Goal: Obtain resource: Obtain resource

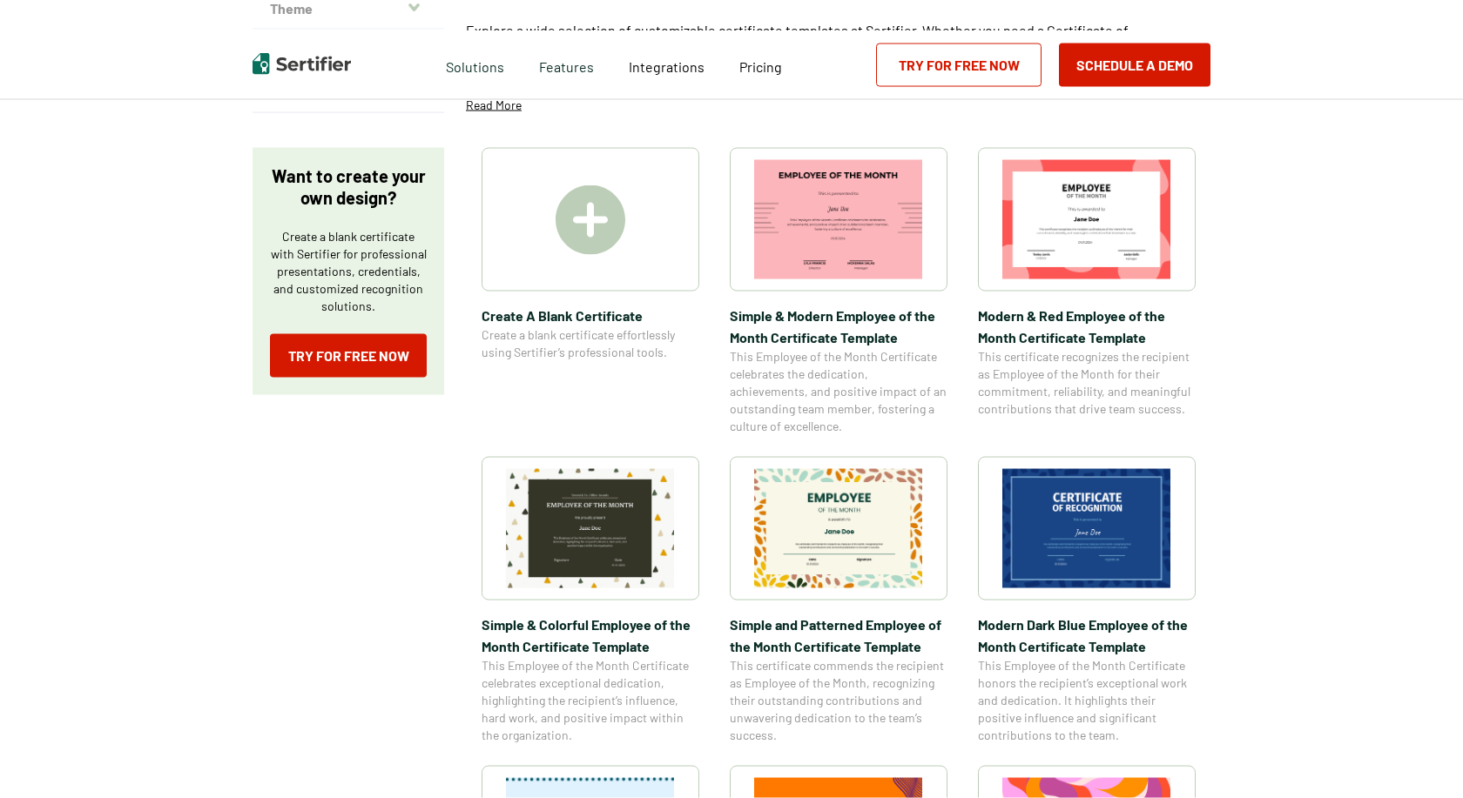
scroll to position [266, 0]
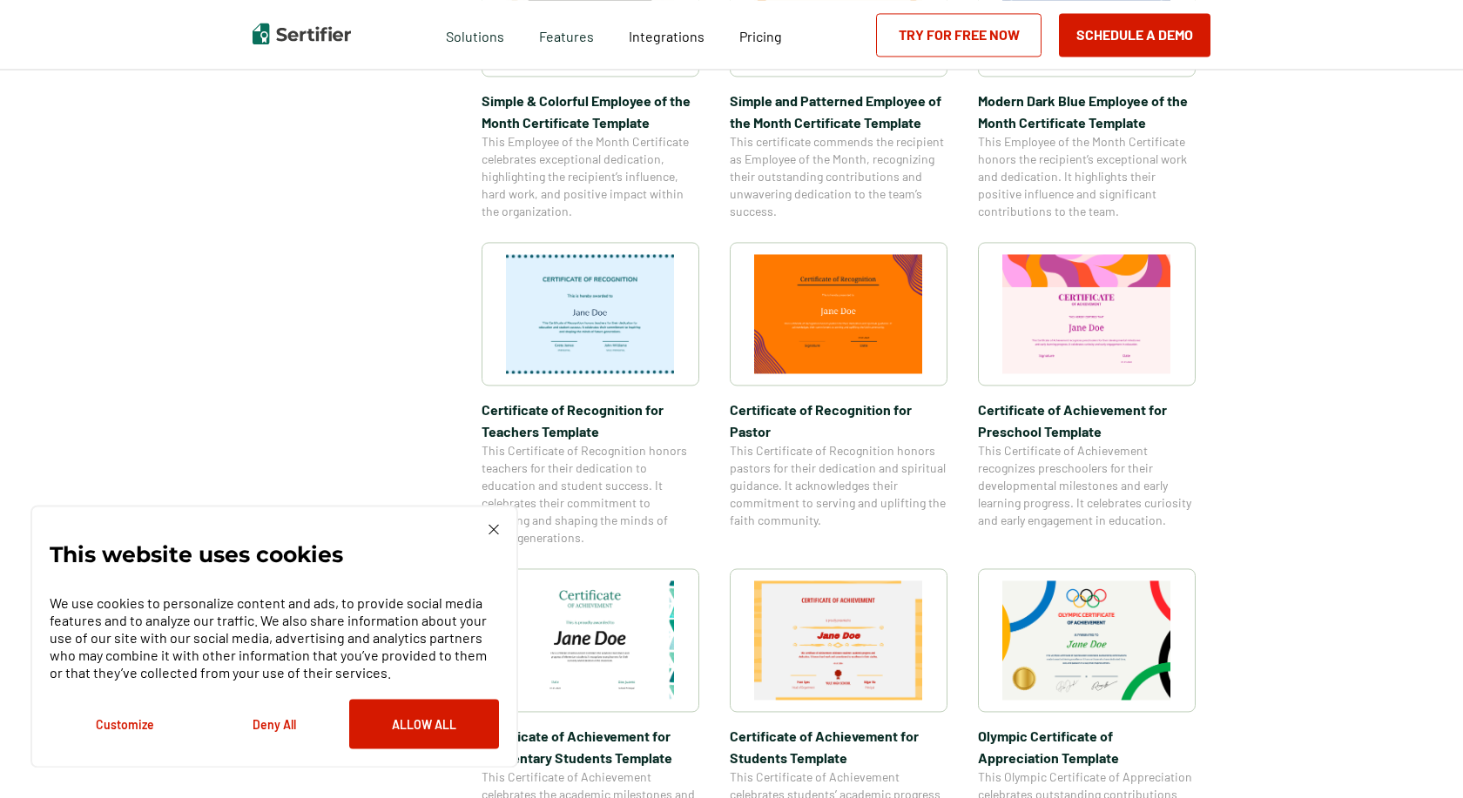
scroll to position [799, 0]
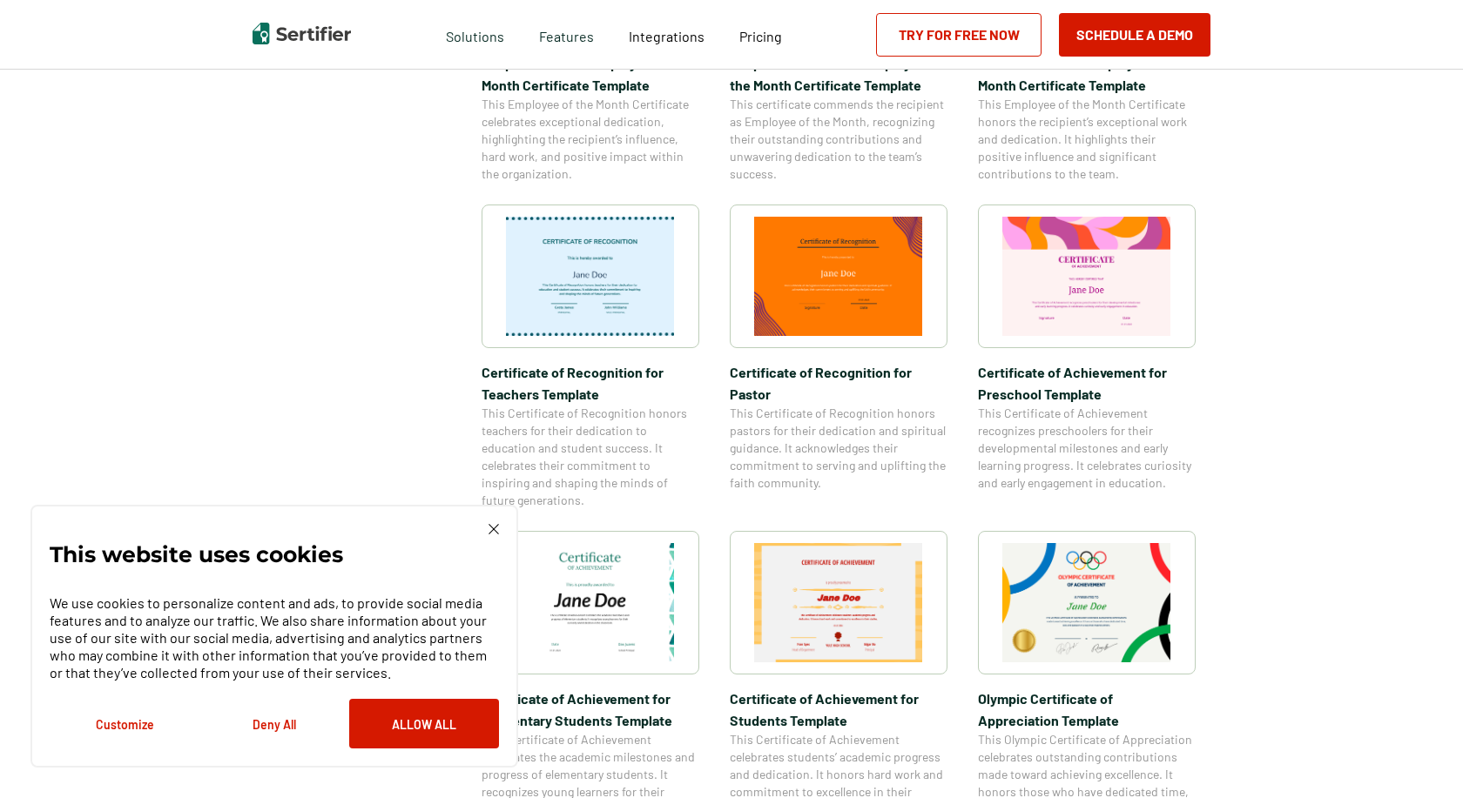
click at [643, 318] on img at bounding box center [590, 276] width 169 height 119
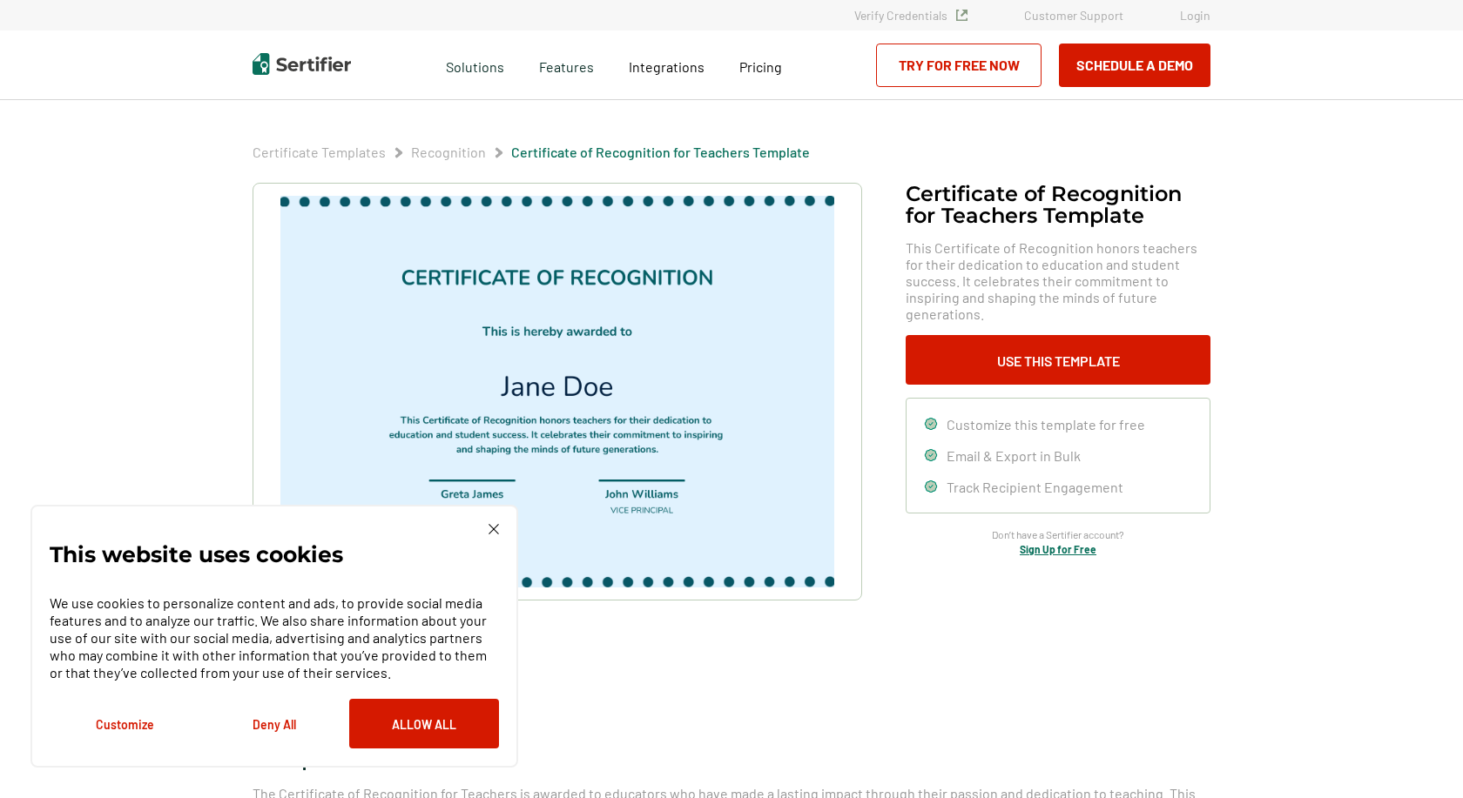
click at [488, 526] on img at bounding box center [493, 529] width 10 height 10
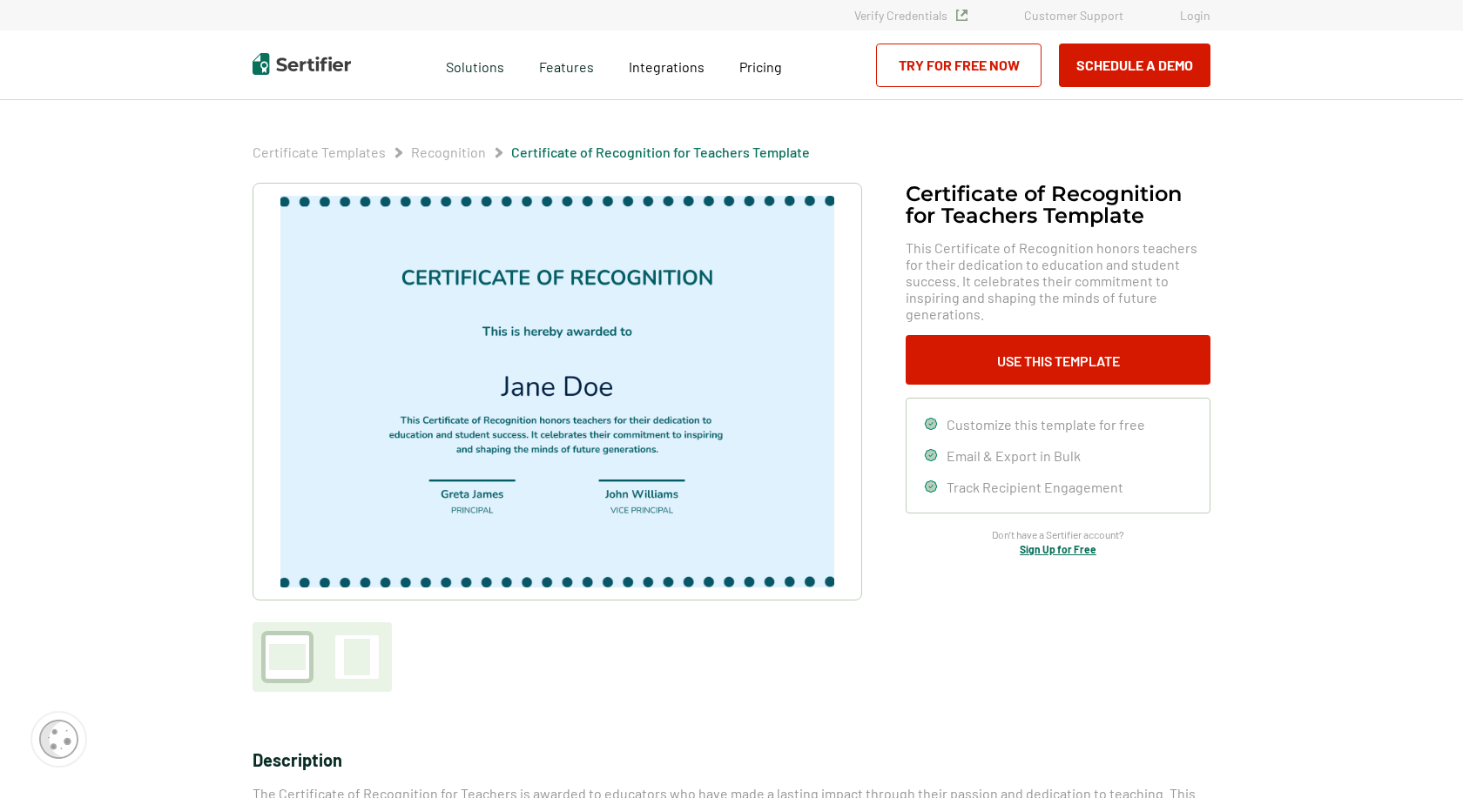
click at [382, 438] on img at bounding box center [557, 392] width 554 height 392
click at [428, 284] on img at bounding box center [557, 392] width 554 height 392
click at [413, 279] on img at bounding box center [557, 392] width 554 height 392
click at [468, 472] on img at bounding box center [557, 392] width 554 height 392
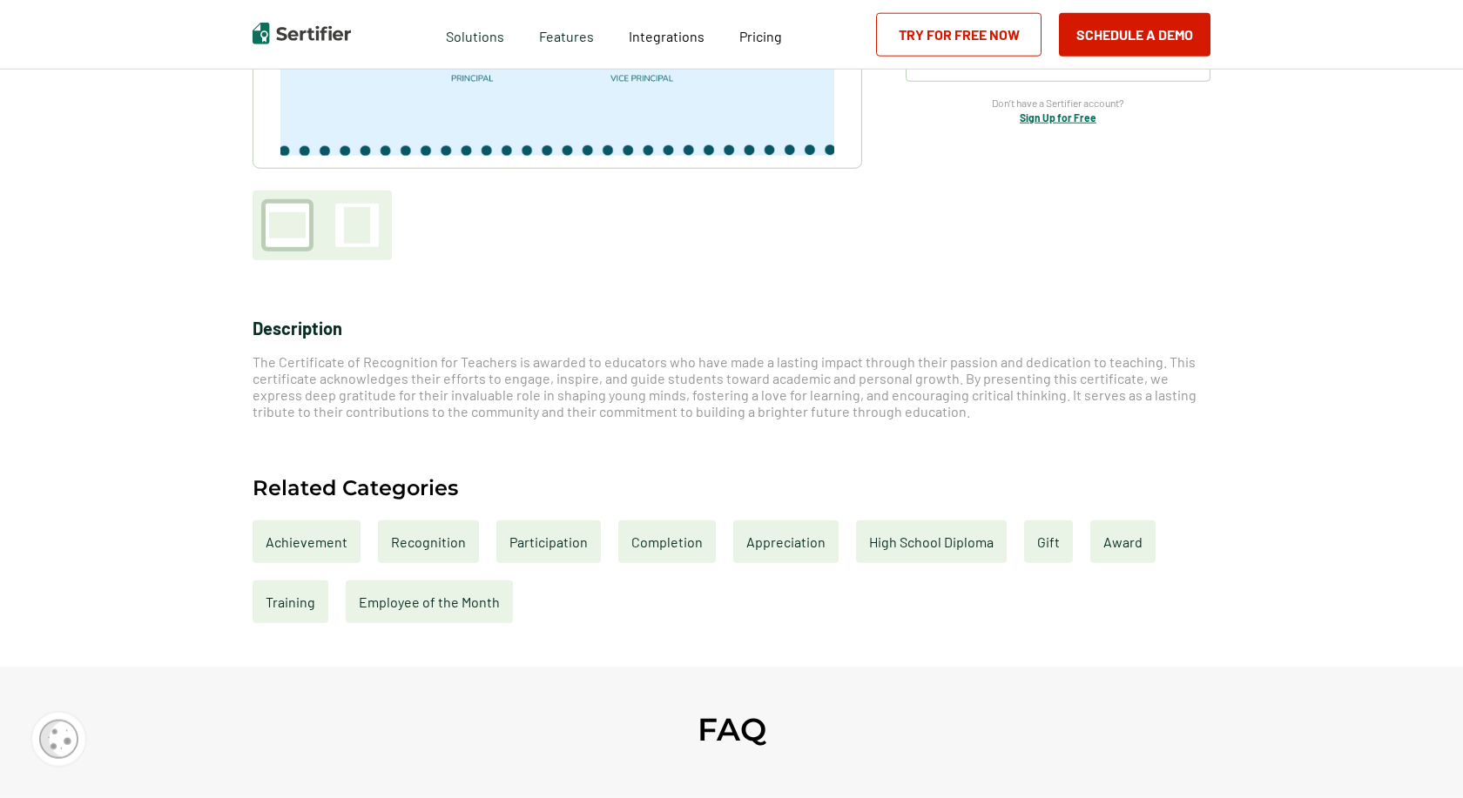
scroll to position [622, 0]
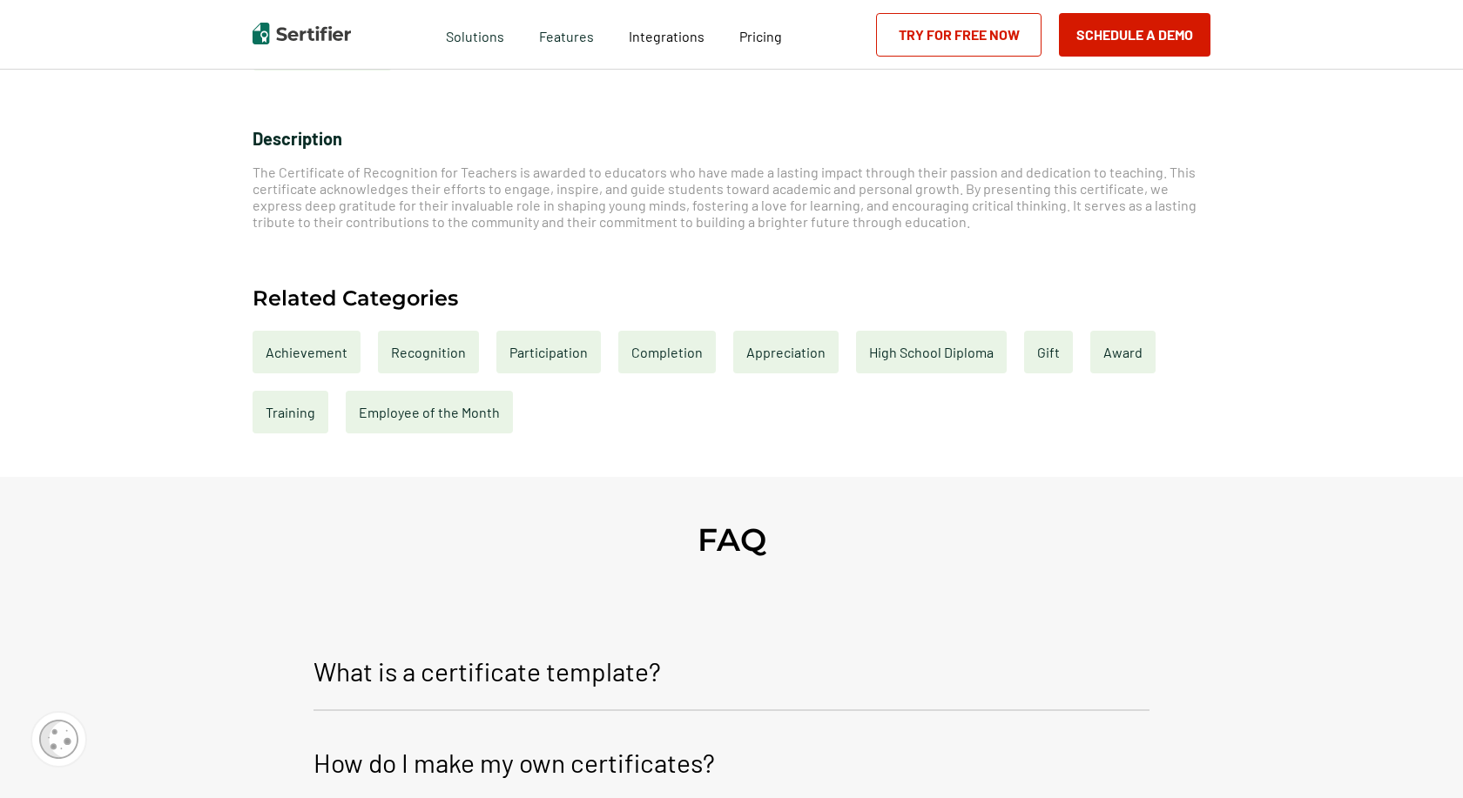
click at [427, 356] on div "Recognition" at bounding box center [428, 352] width 101 height 43
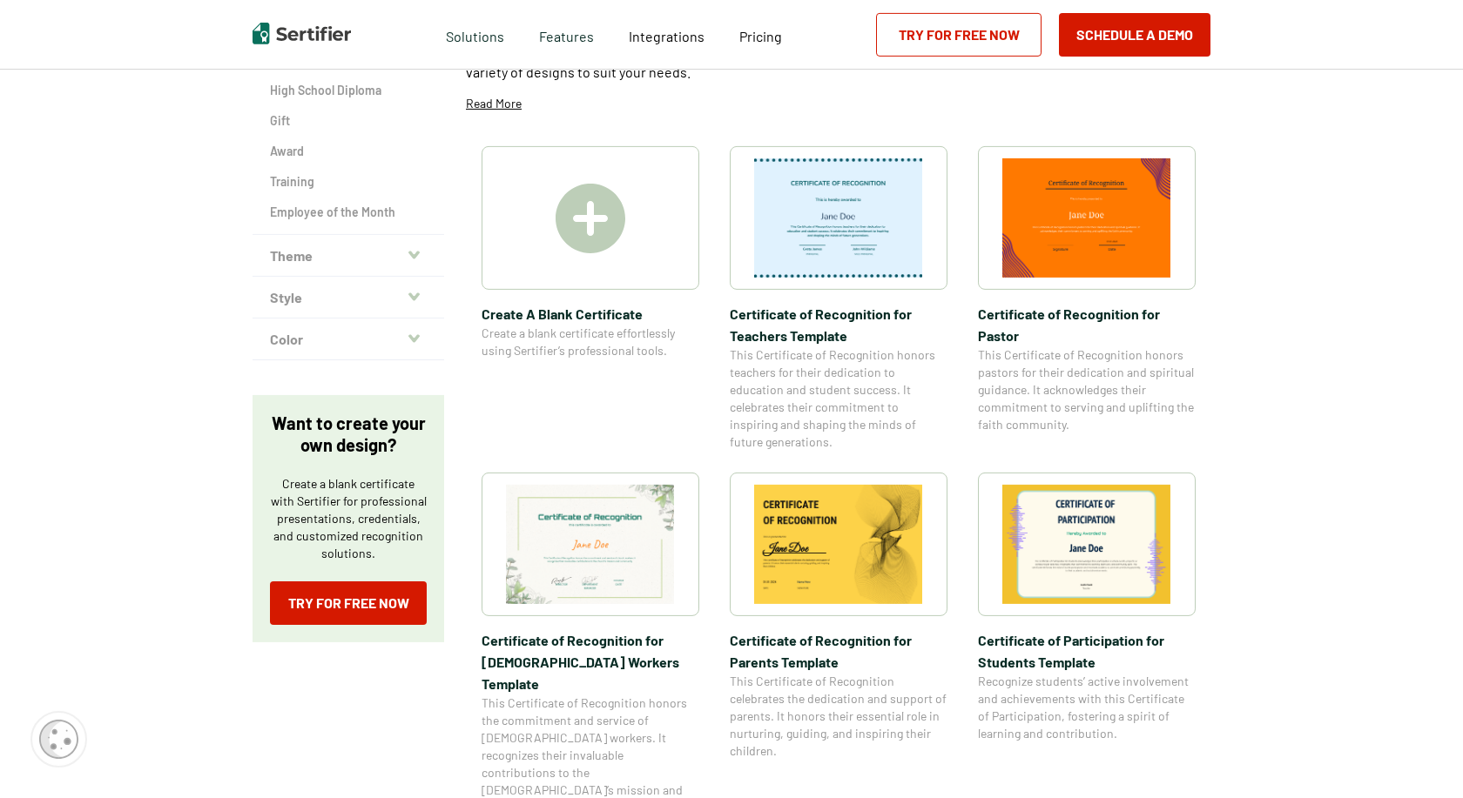
scroll to position [266, 0]
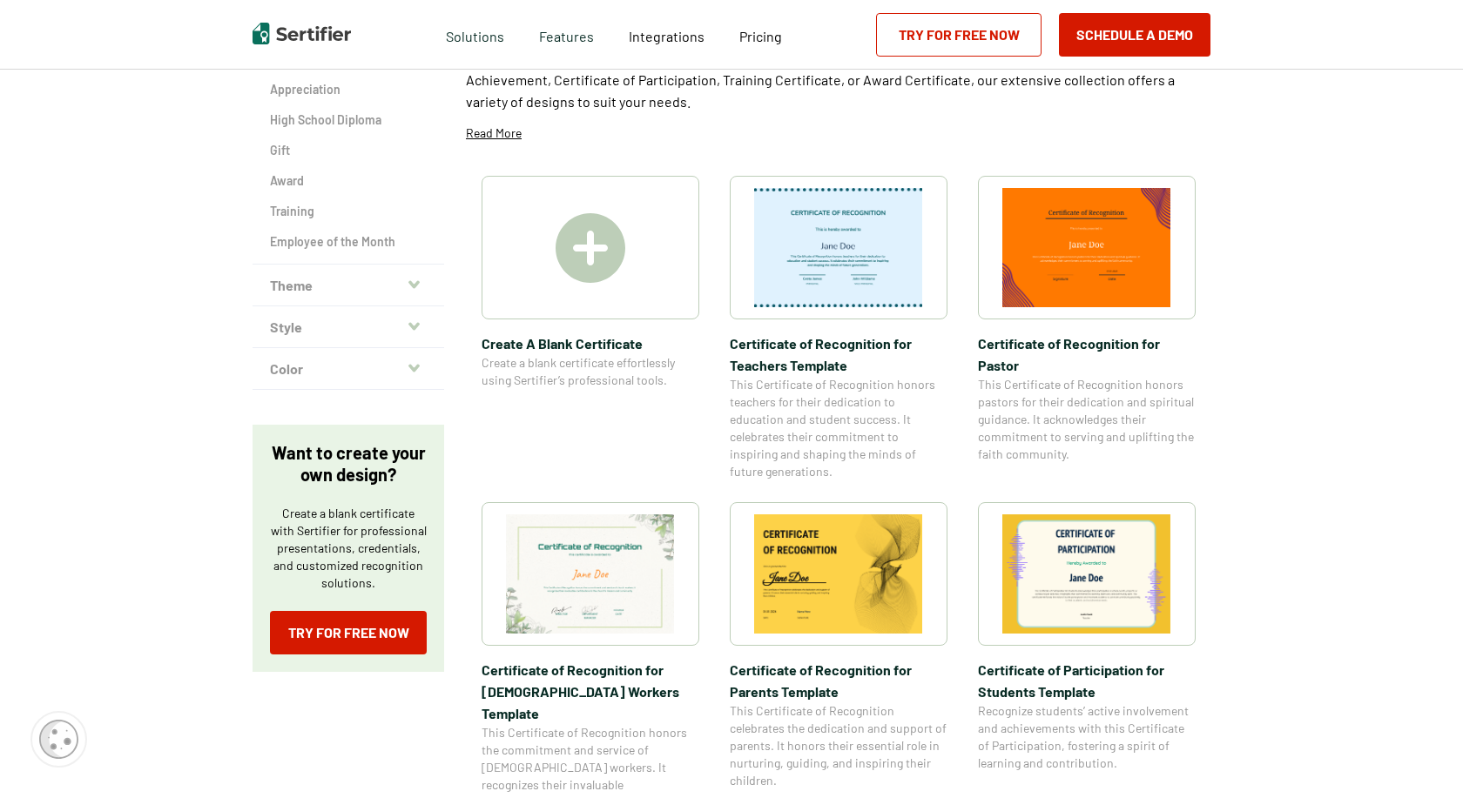
click at [852, 568] on img at bounding box center [838, 574] width 169 height 119
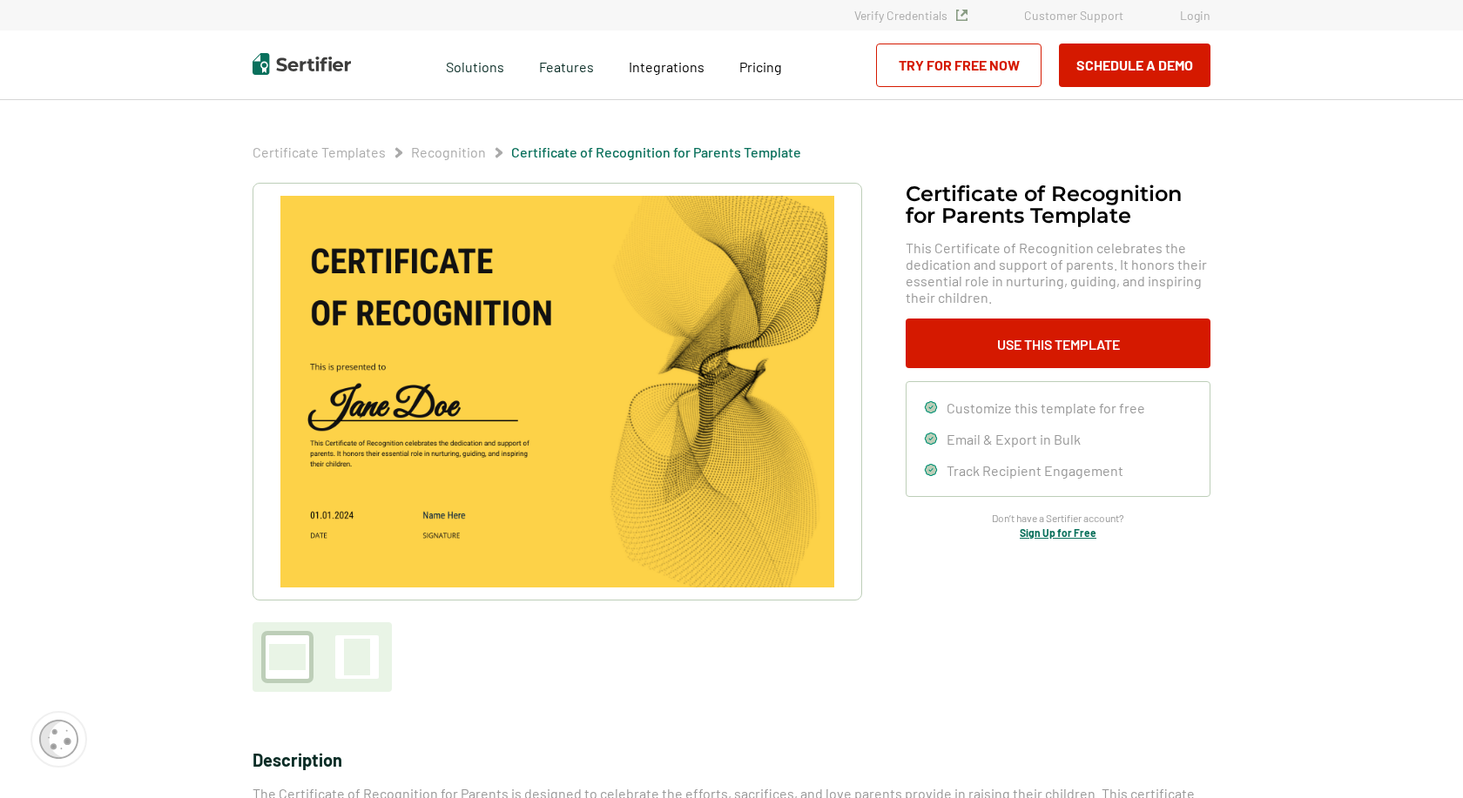
click at [699, 438] on img at bounding box center [557, 392] width 554 height 392
